Goal: Information Seeking & Learning: Find specific fact

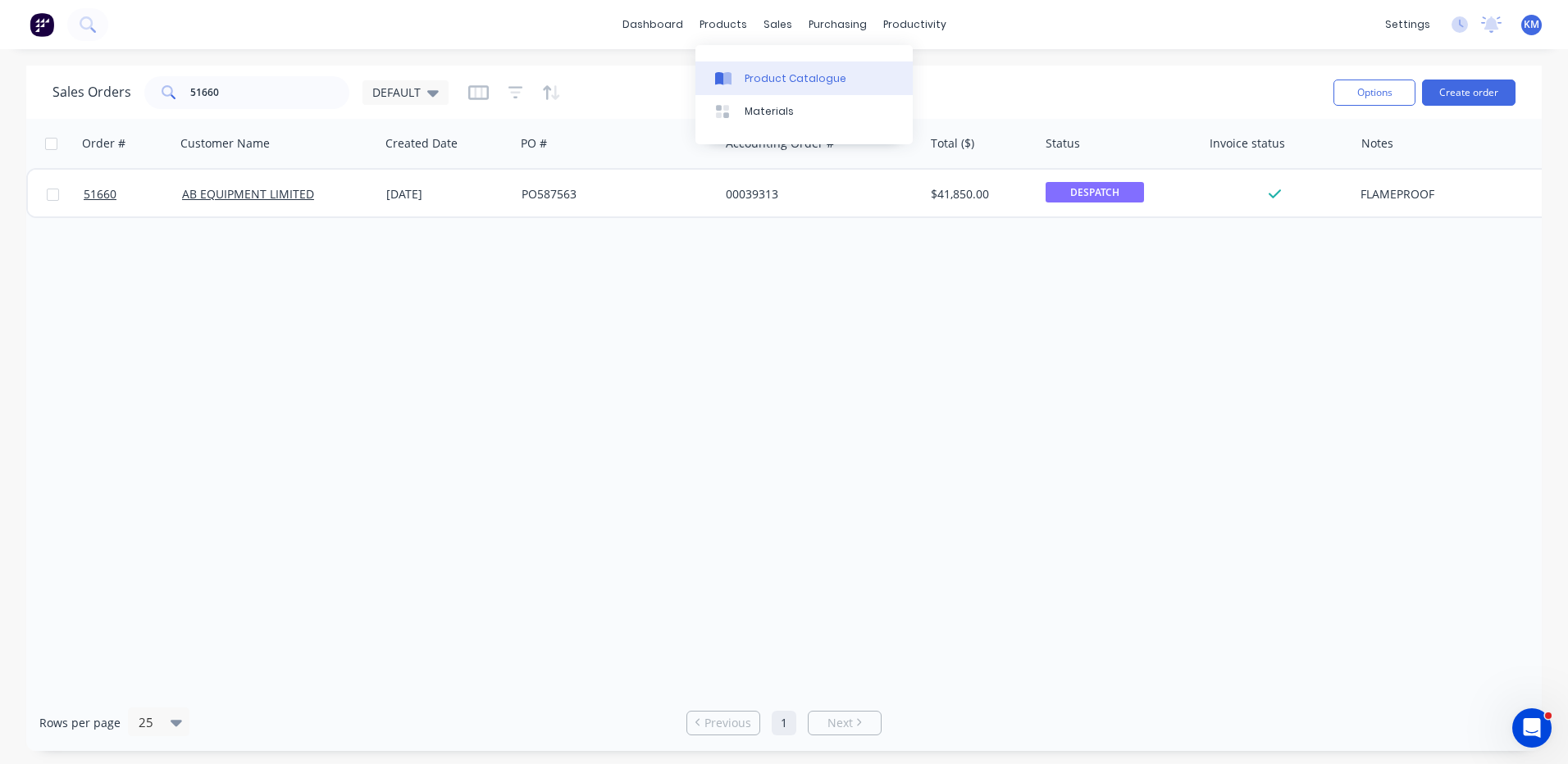
click at [747, 74] on div "Product Catalogue" at bounding box center [795, 79] width 102 height 15
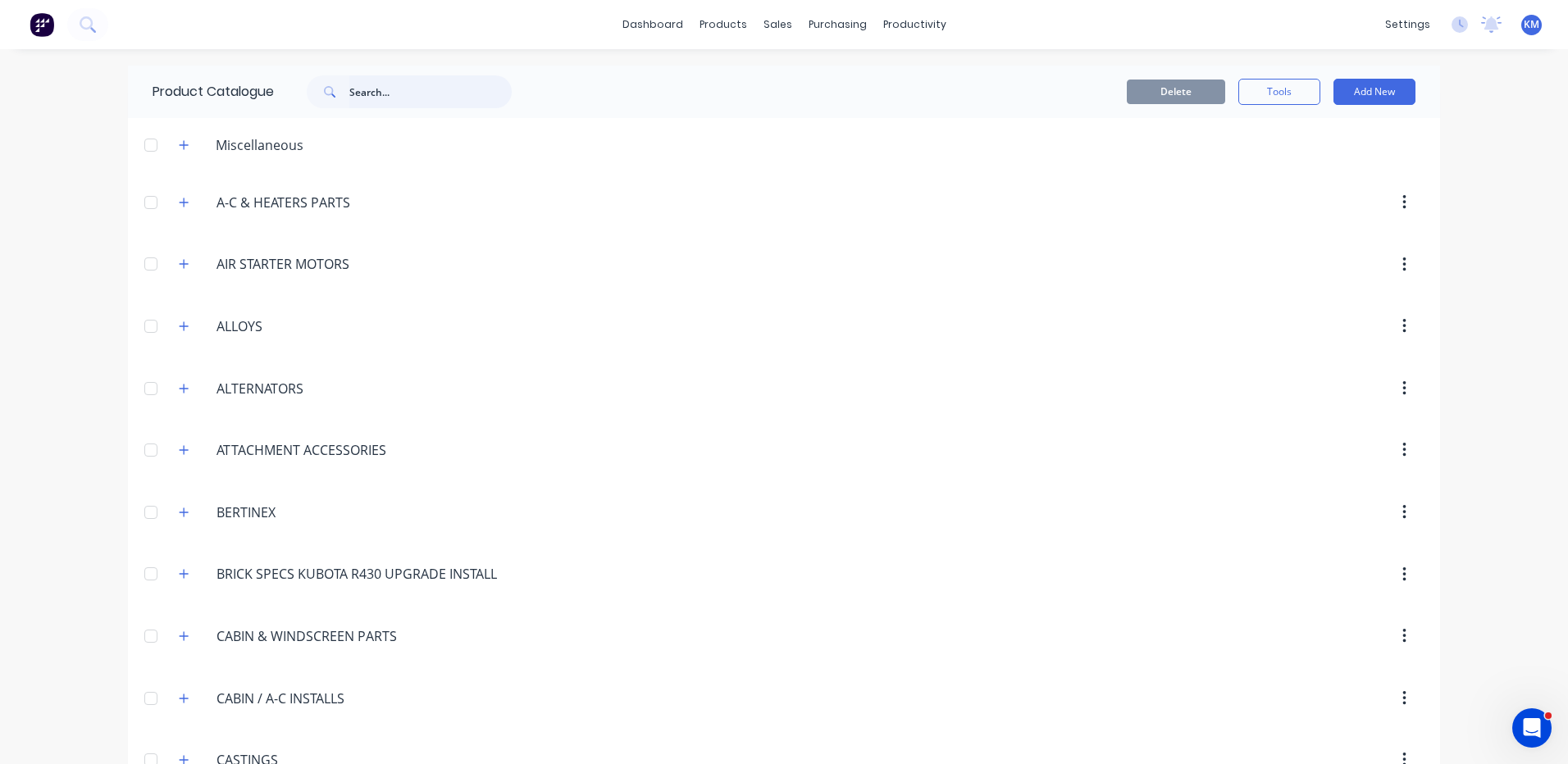
click at [388, 98] on input "text" at bounding box center [430, 92] width 163 height 32
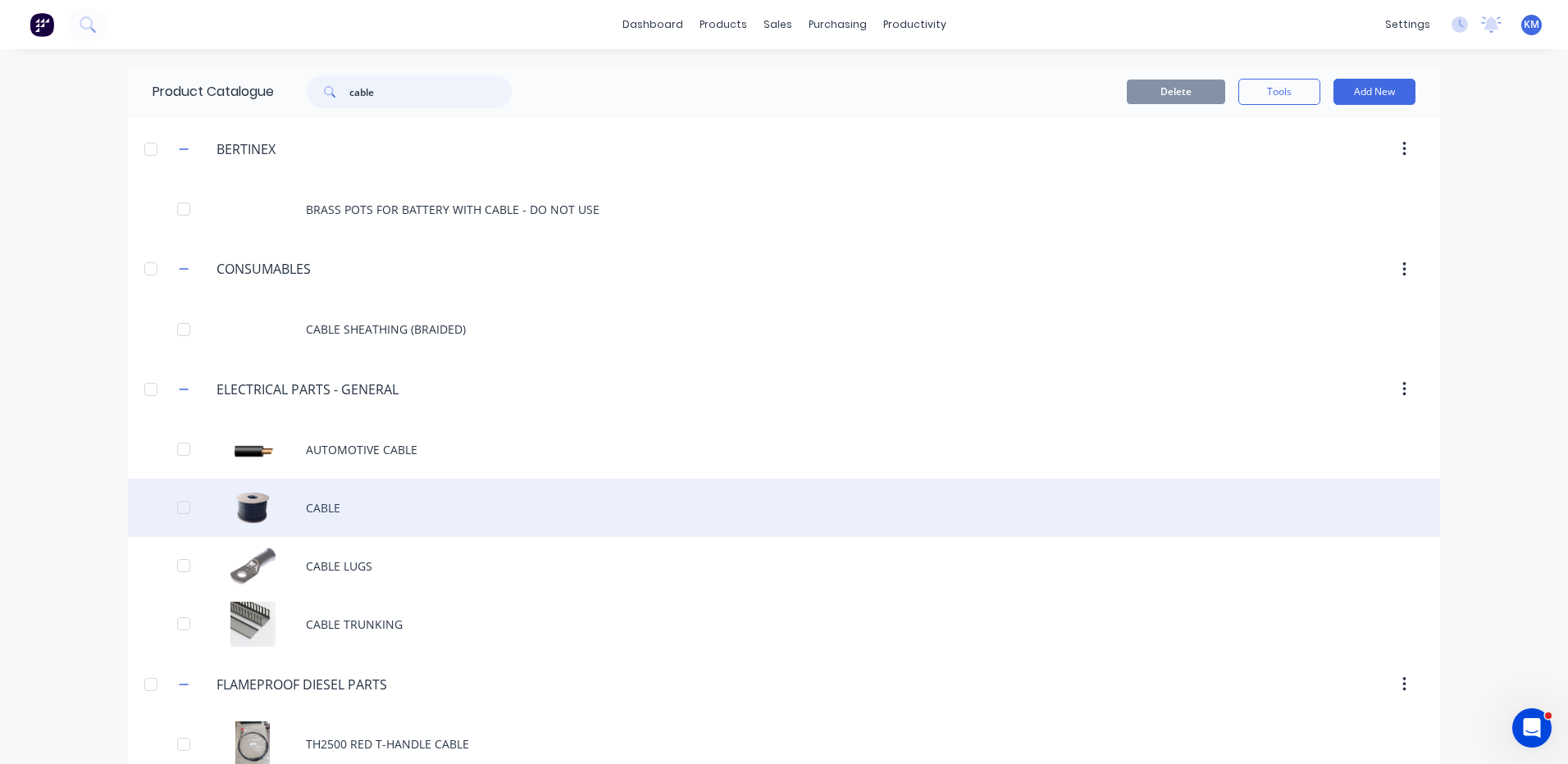
type input "cable"
click at [378, 487] on div "CABLE" at bounding box center [784, 508] width 1312 height 58
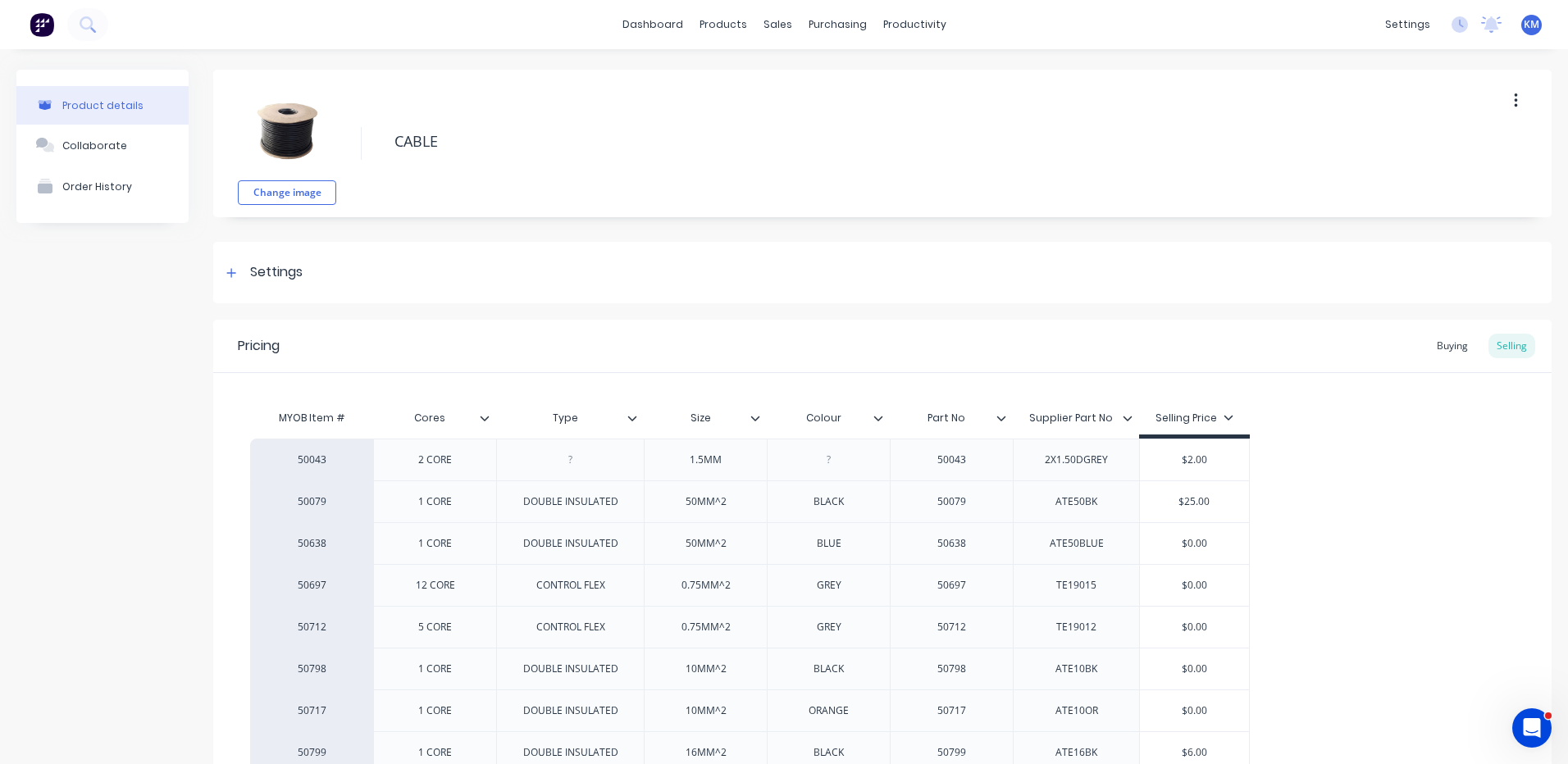
type textarea "x"
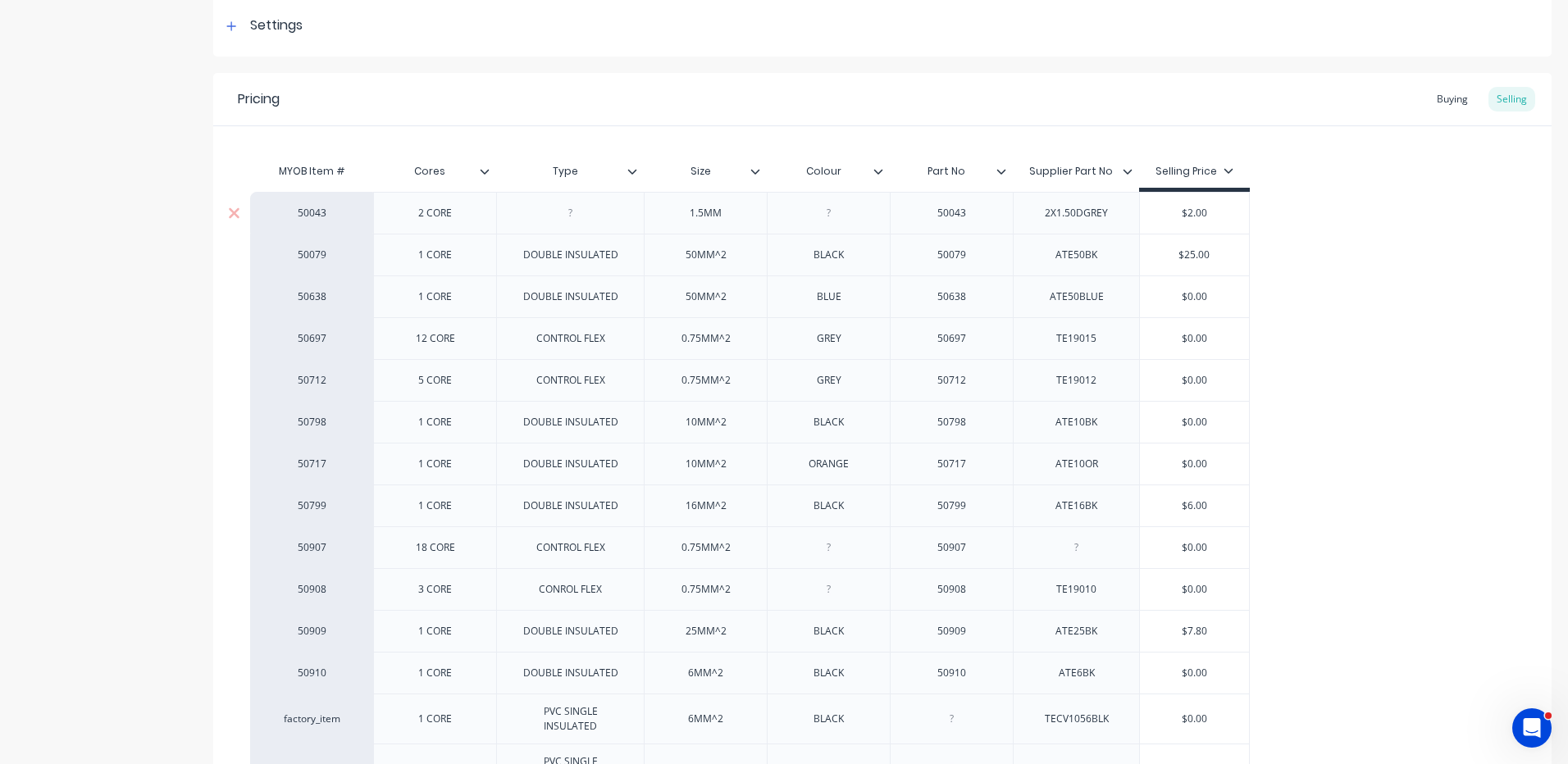
scroll to position [246, 0]
click at [1439, 102] on div "Buying" at bounding box center [1452, 100] width 48 height 25
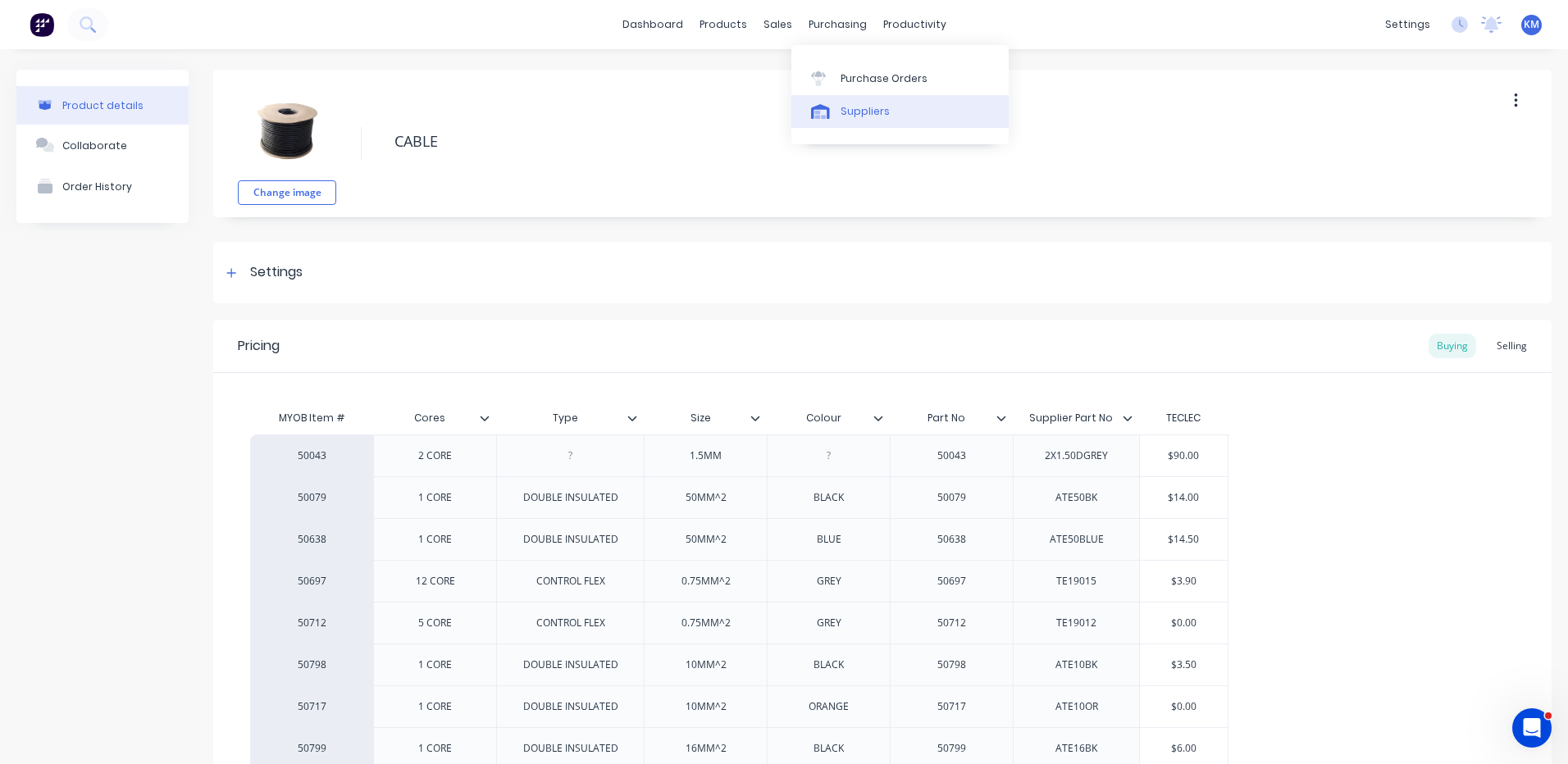
click at [840, 98] on link "Suppliers" at bounding box center [900, 111] width 218 height 32
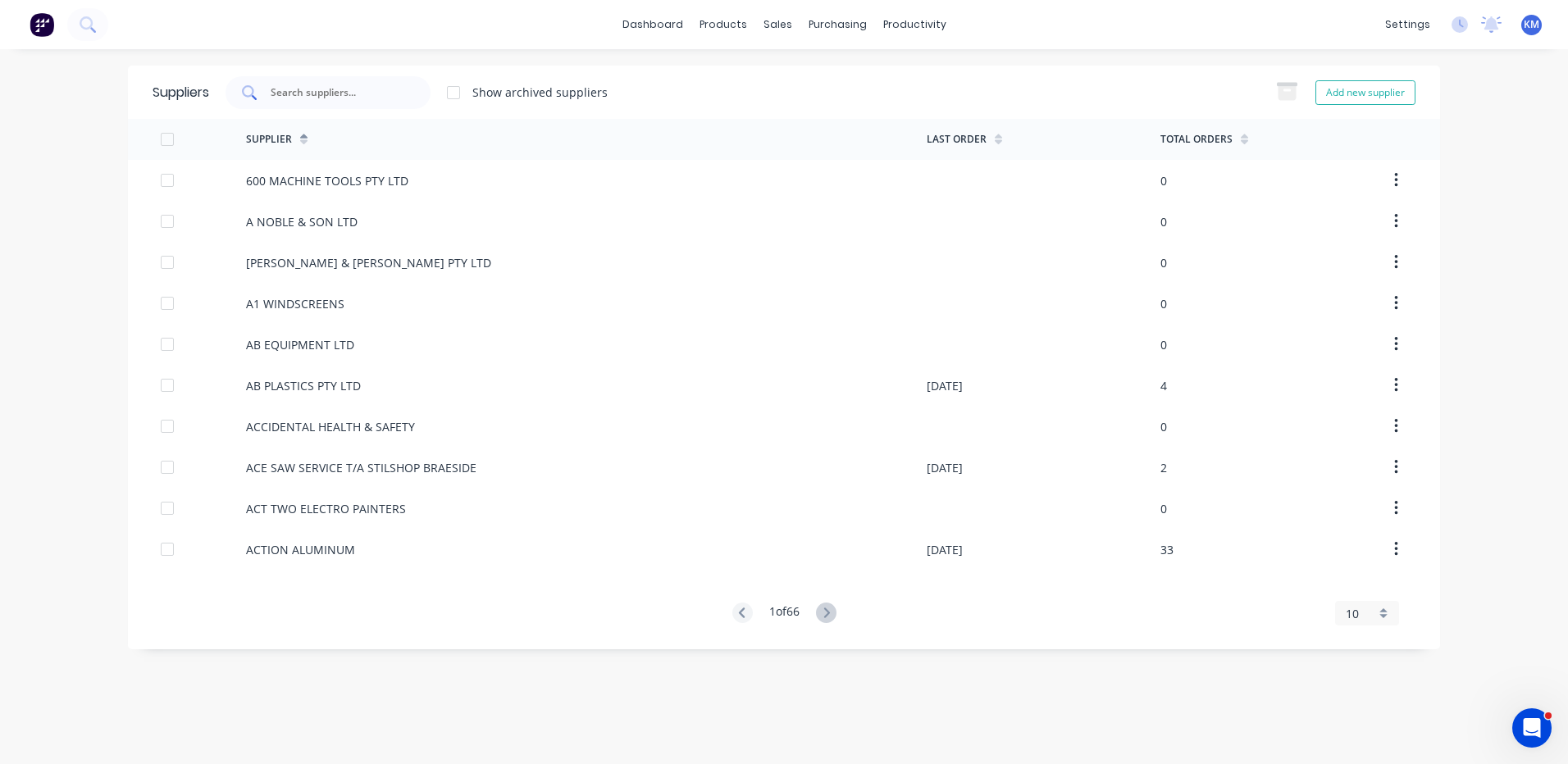
click at [298, 80] on div at bounding box center [328, 92] width 205 height 32
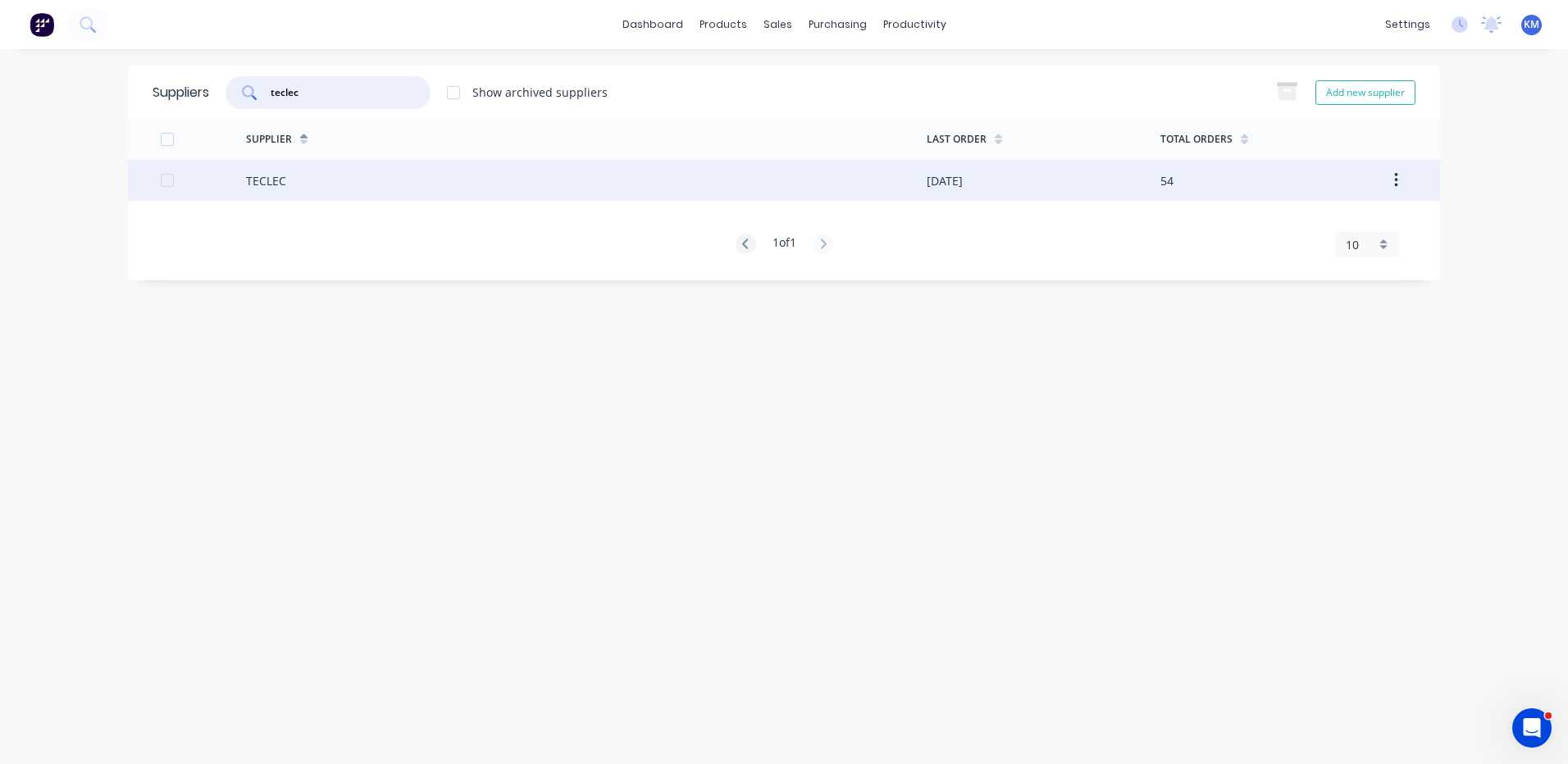
type input "teclec"
click at [283, 189] on div "TECLEC" at bounding box center [586, 180] width 681 height 41
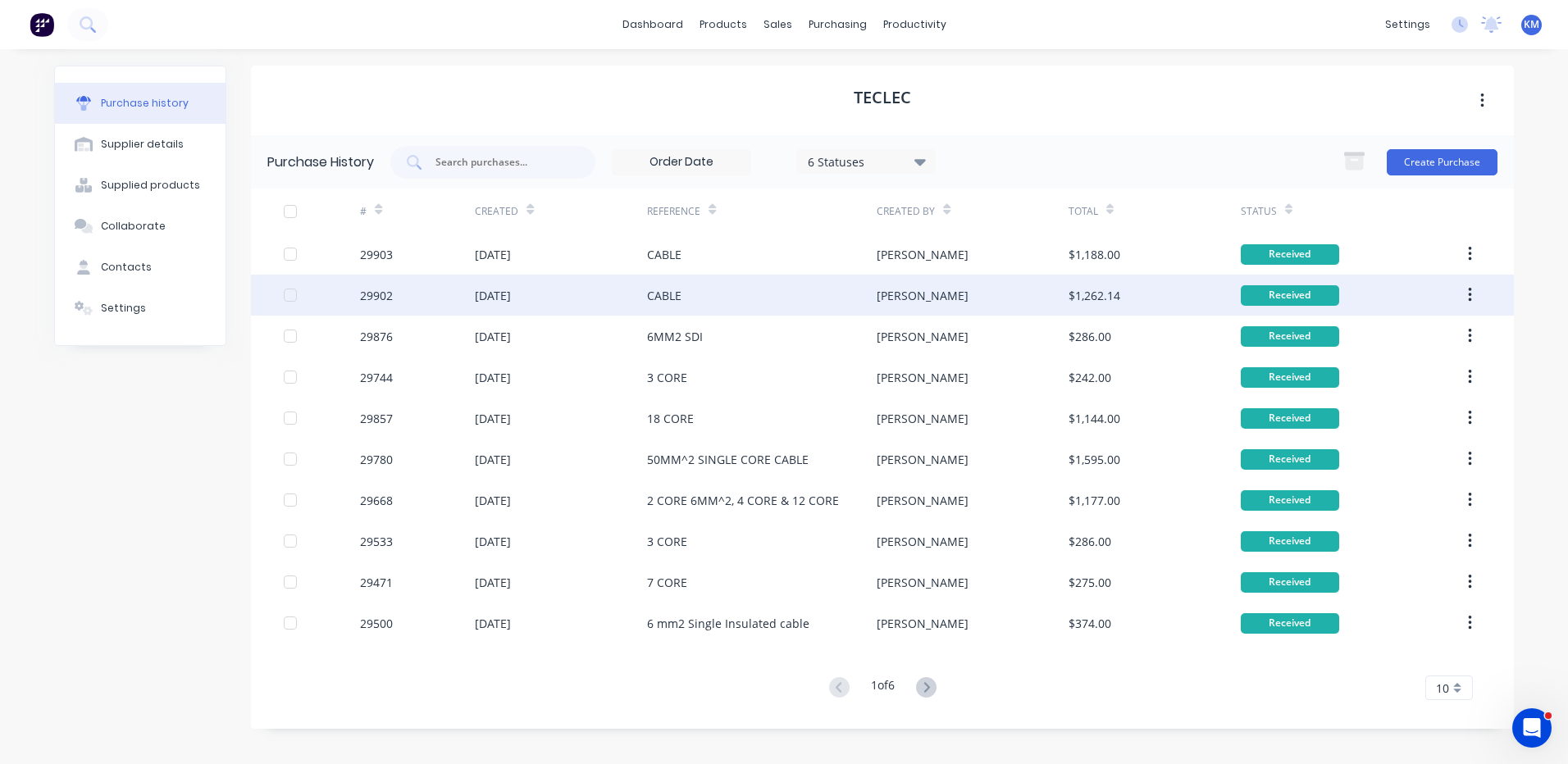
click at [511, 292] on div "[DATE]" at bounding box center [493, 295] width 36 height 17
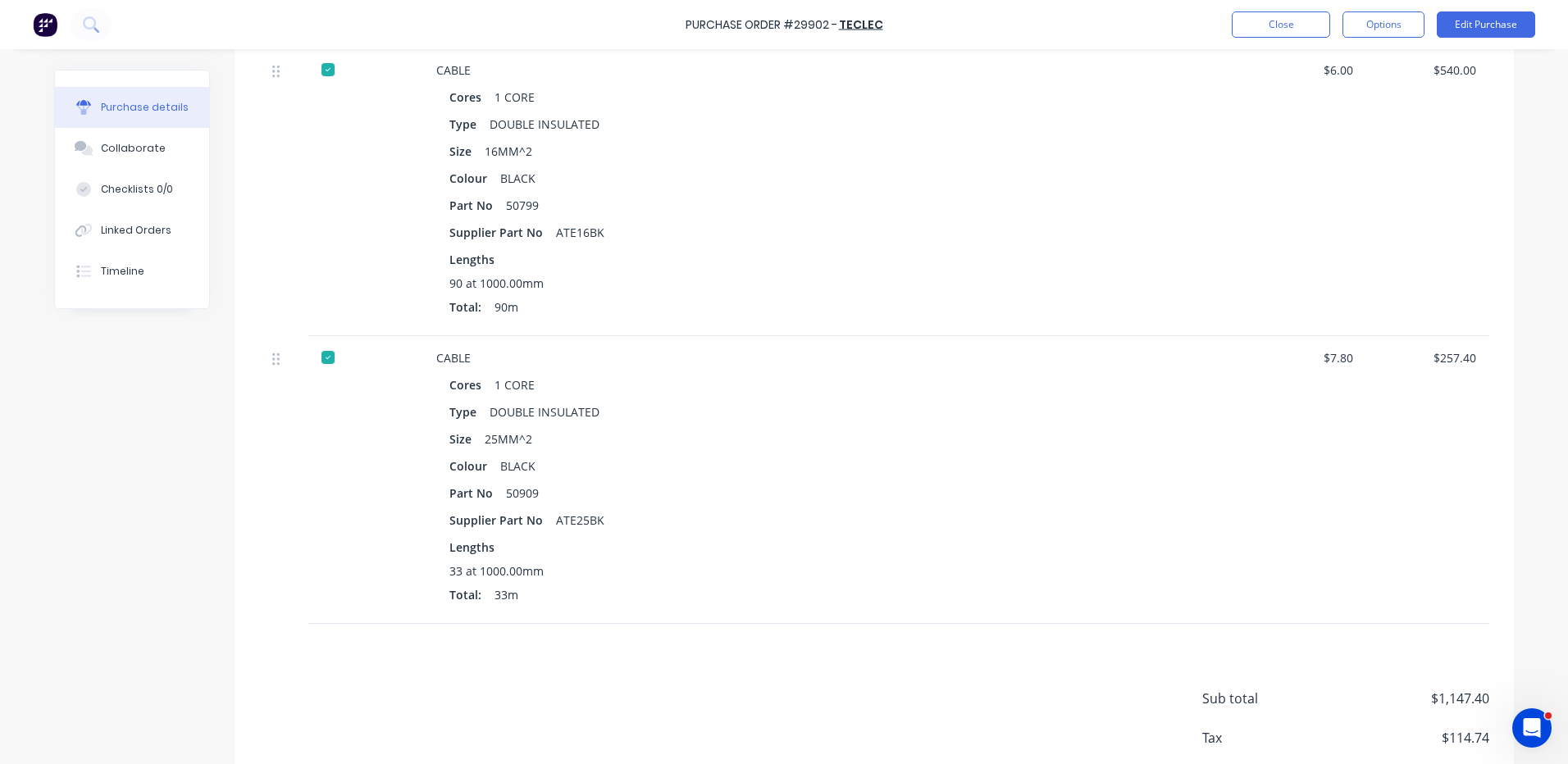
scroll to position [831, 0]
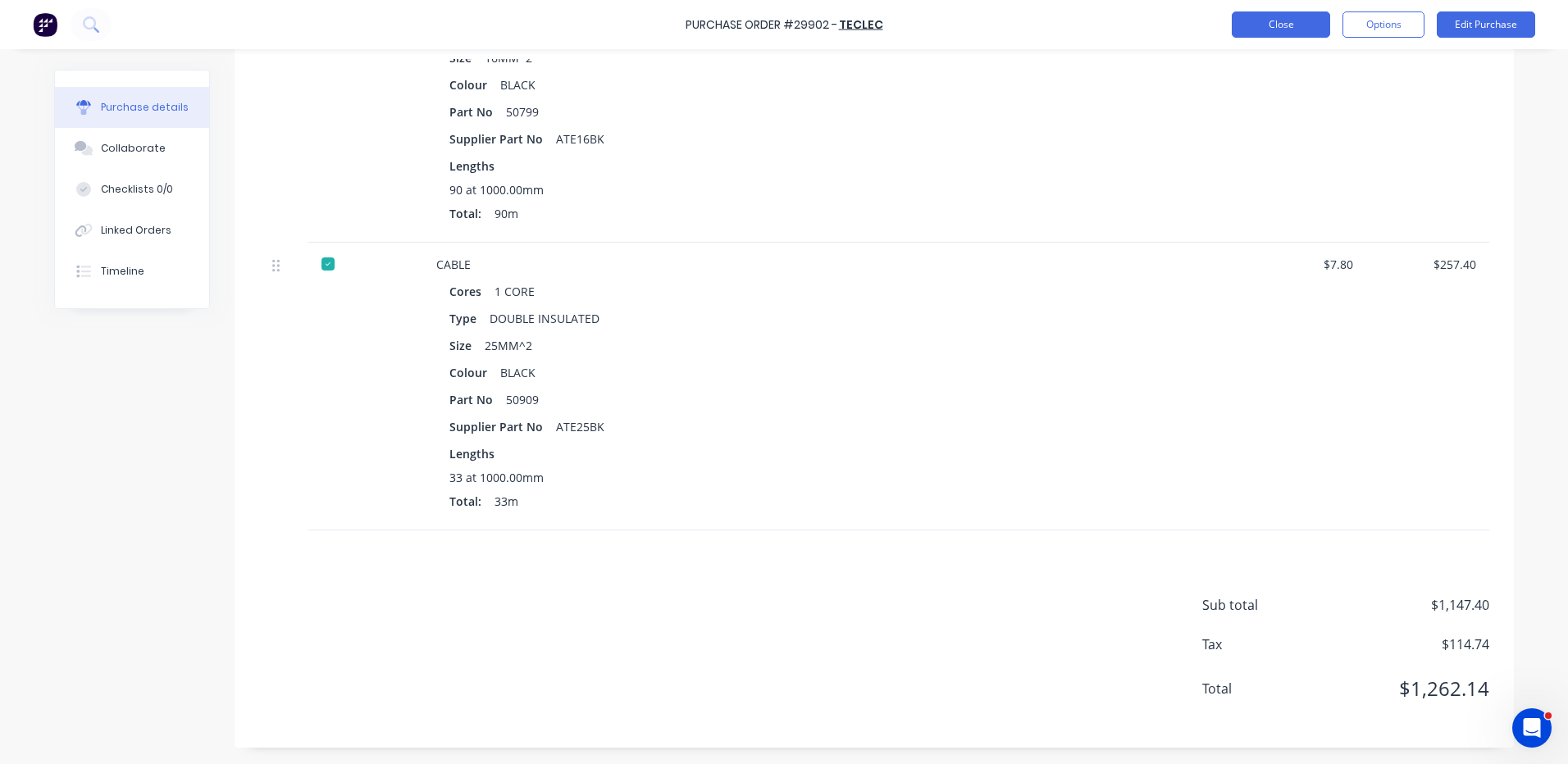
click at [1255, 24] on button "Close" at bounding box center [1281, 24] width 98 height 26
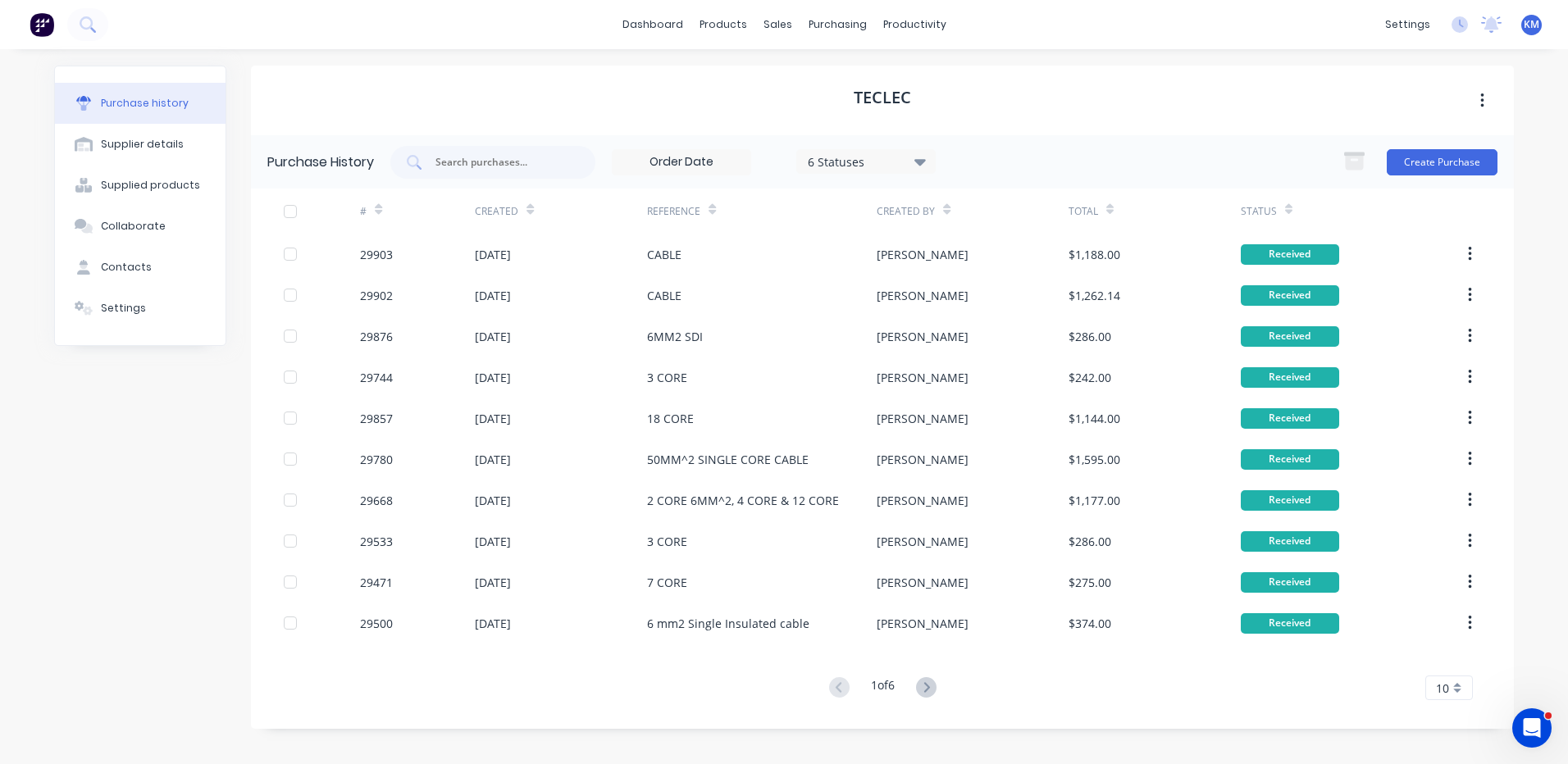
click at [569, 269] on div "[DATE]" at bounding box center [561, 253] width 173 height 41
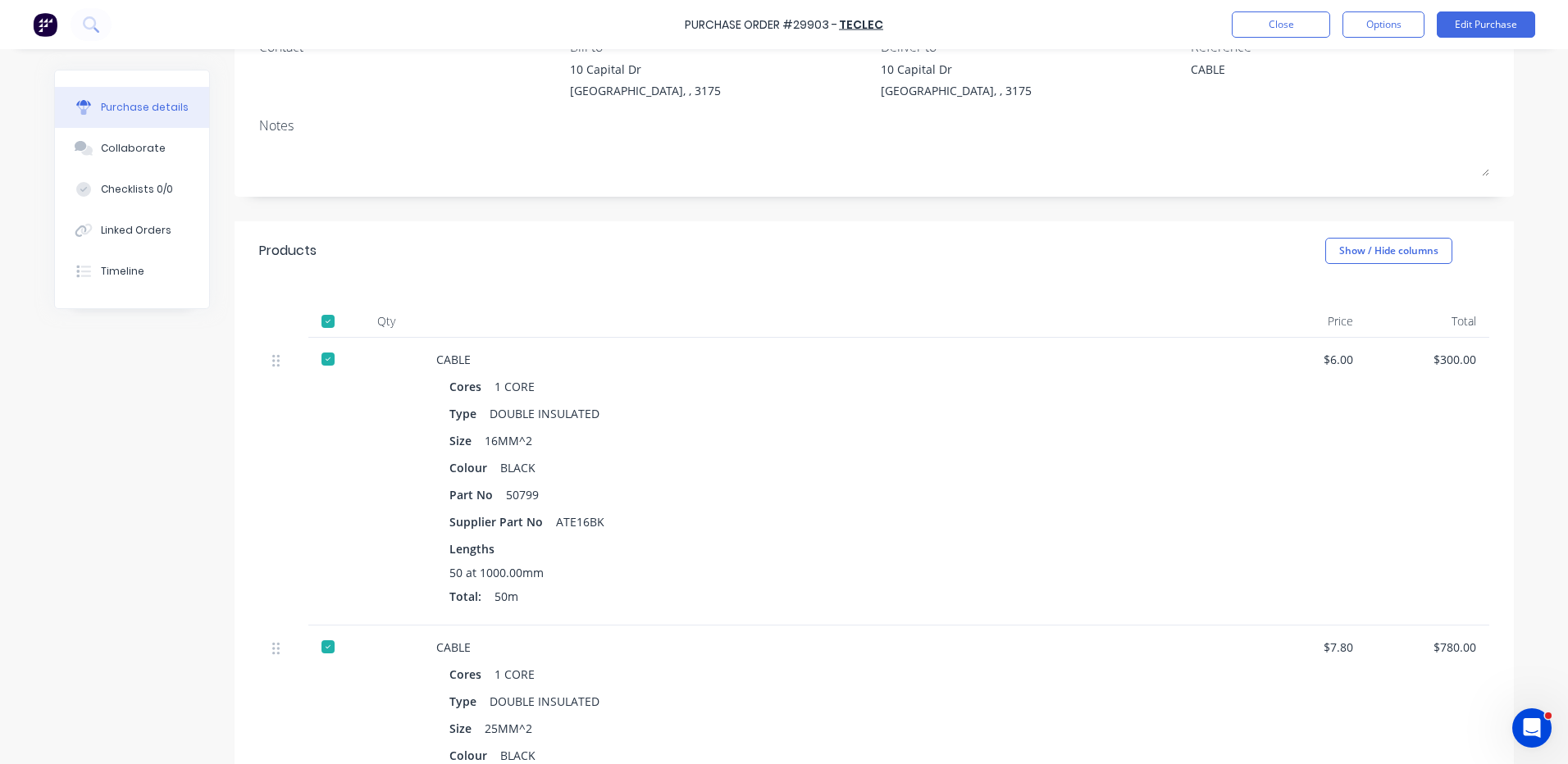
scroll to position [543, 0]
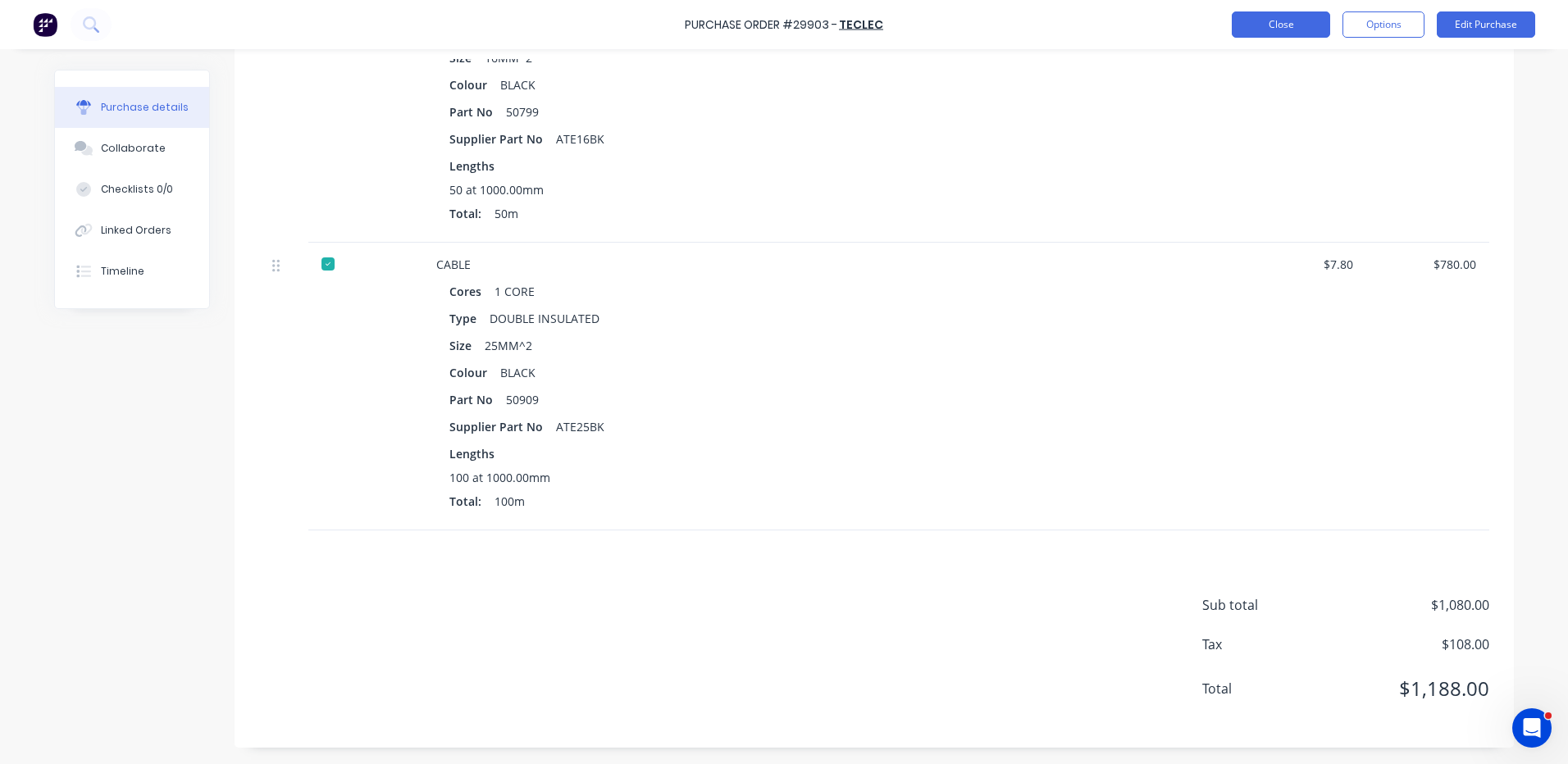
click at [1259, 20] on button "Close" at bounding box center [1281, 24] width 98 height 26
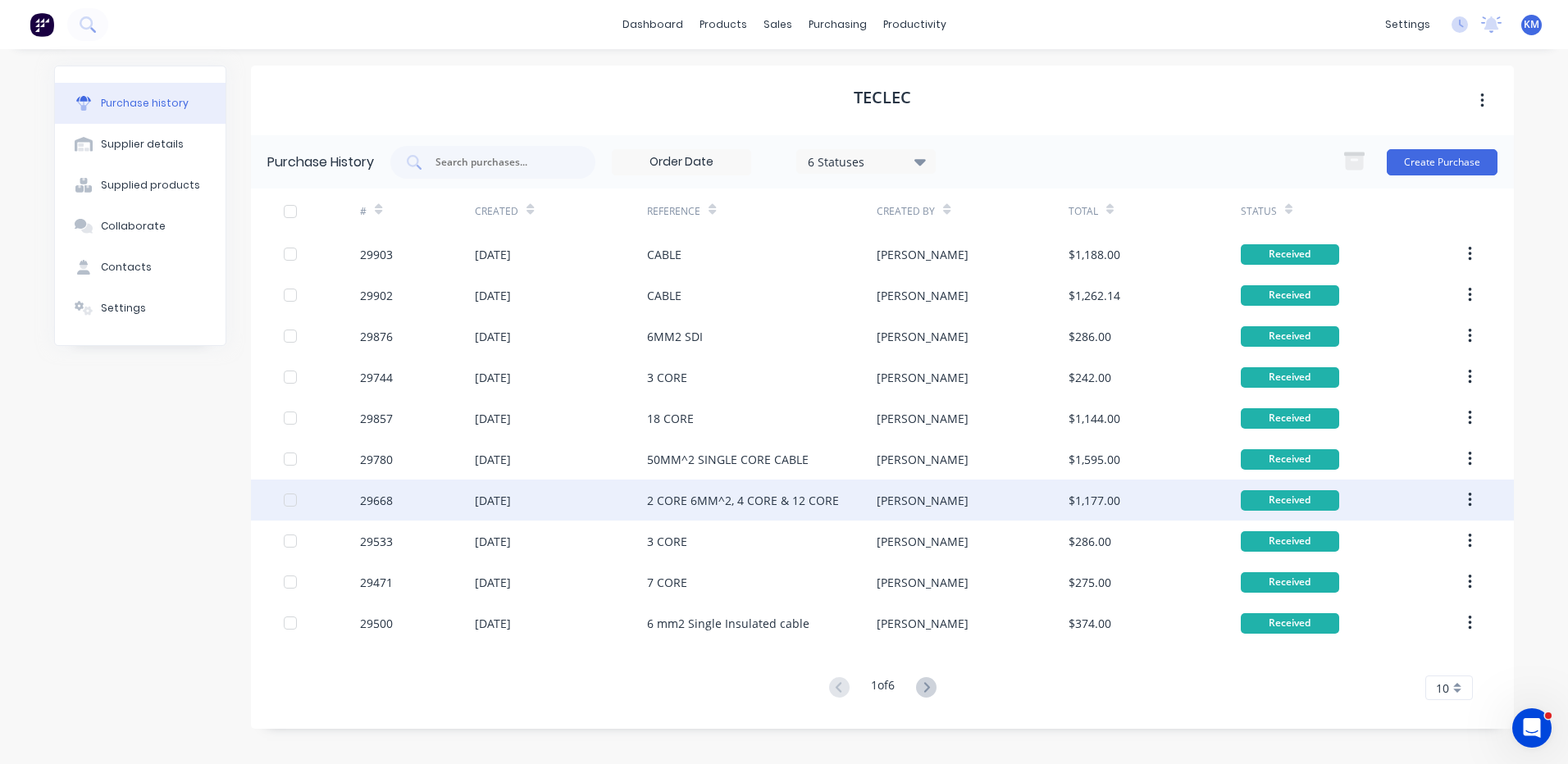
click at [765, 495] on div "2 CORE 6MM^2, 4 CORE & 12 CORE" at bounding box center [743, 500] width 192 height 17
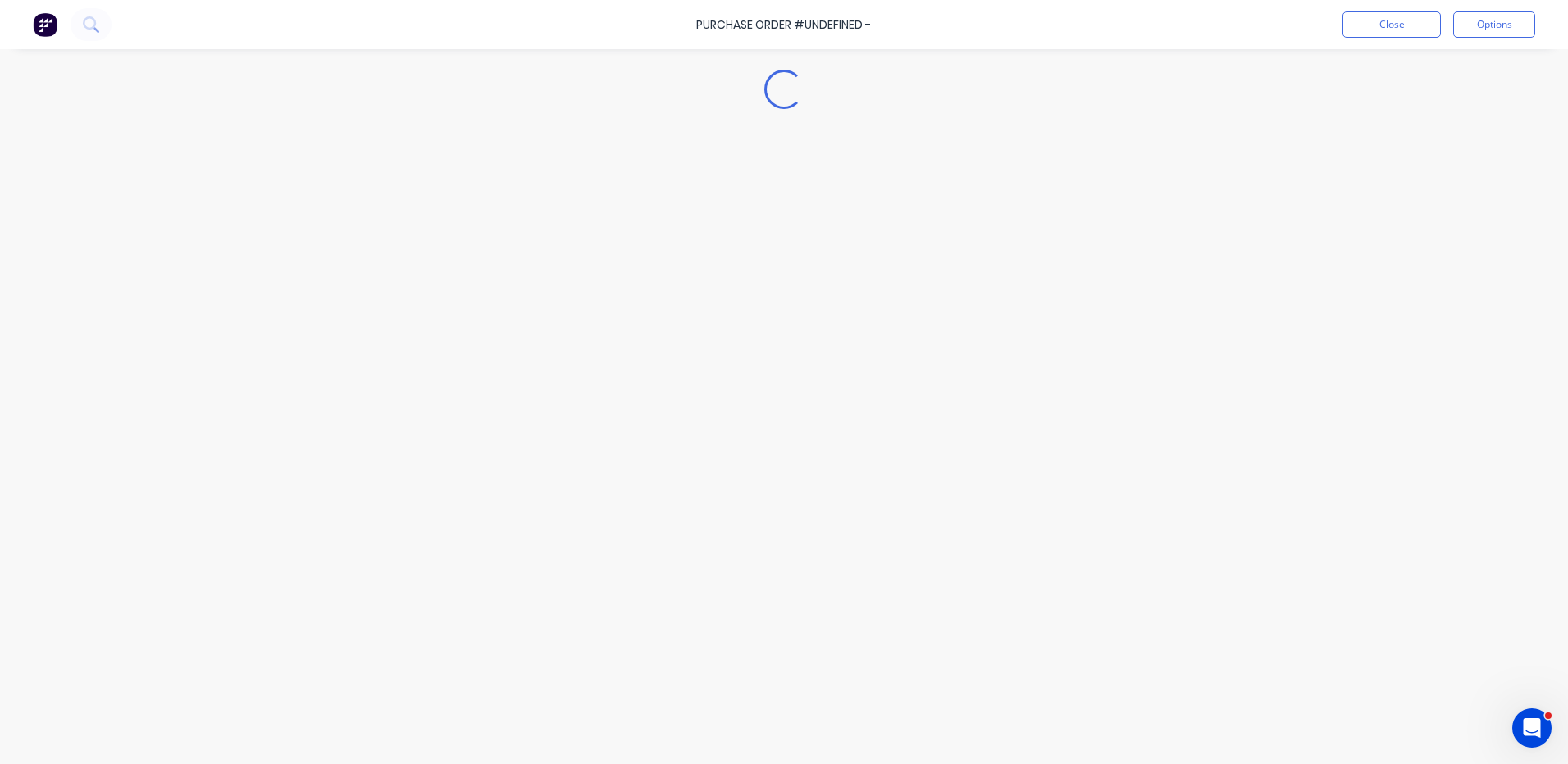
type textarea "x"
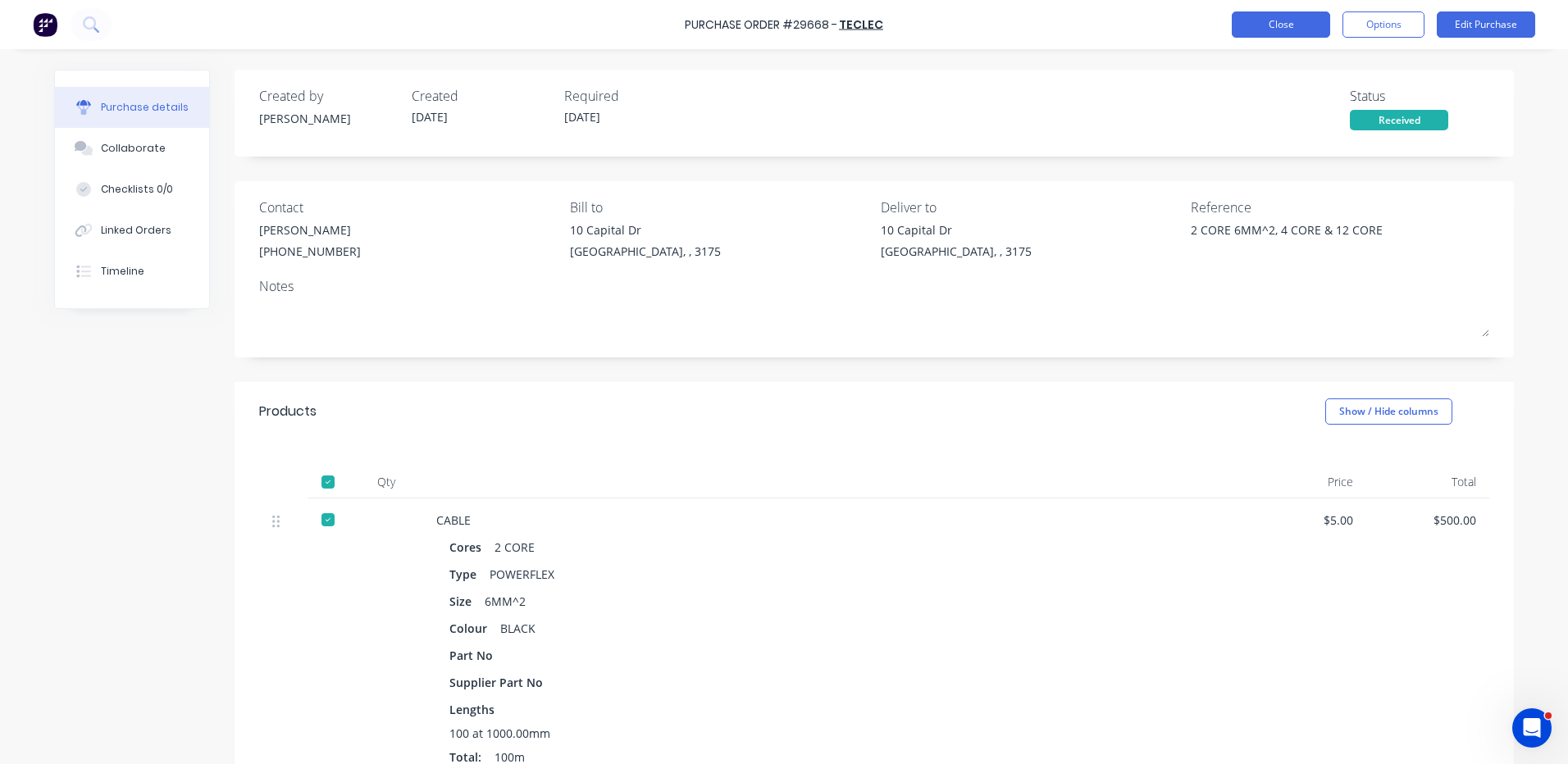
click at [1289, 17] on button "Close" at bounding box center [1281, 24] width 98 height 26
